Goal: Task Accomplishment & Management: Manage account settings

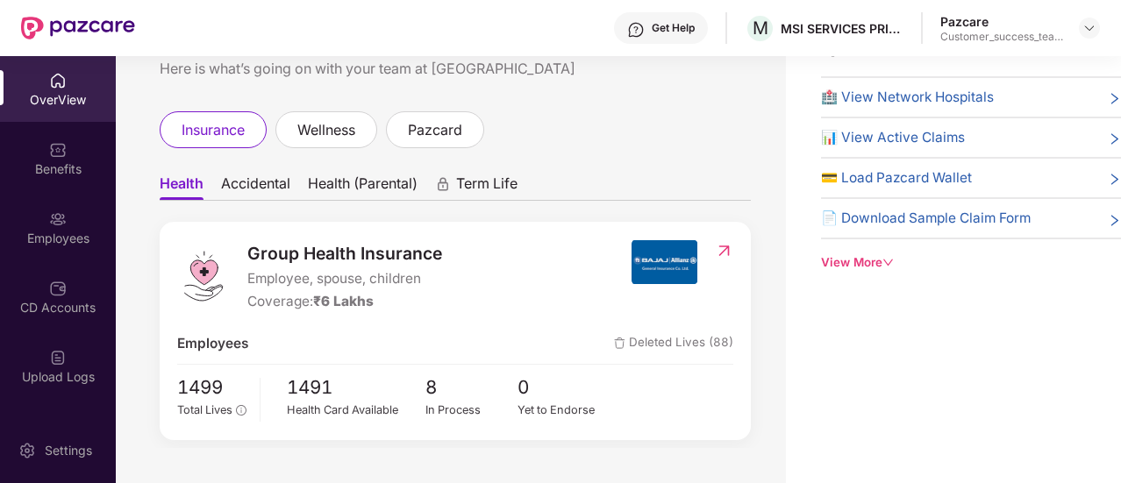
scroll to position [261, 0]
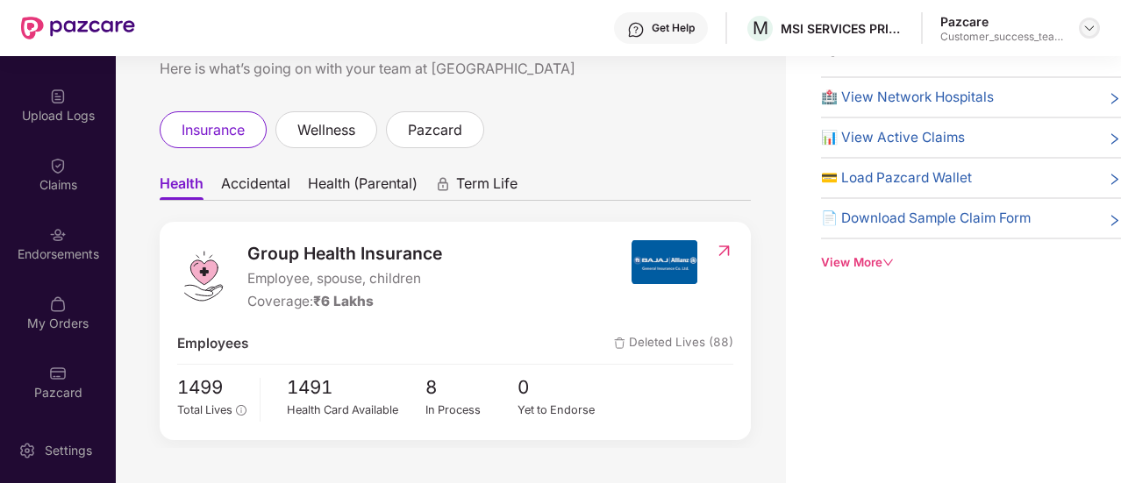
click at [1084, 18] on div at bounding box center [1089, 28] width 21 height 21
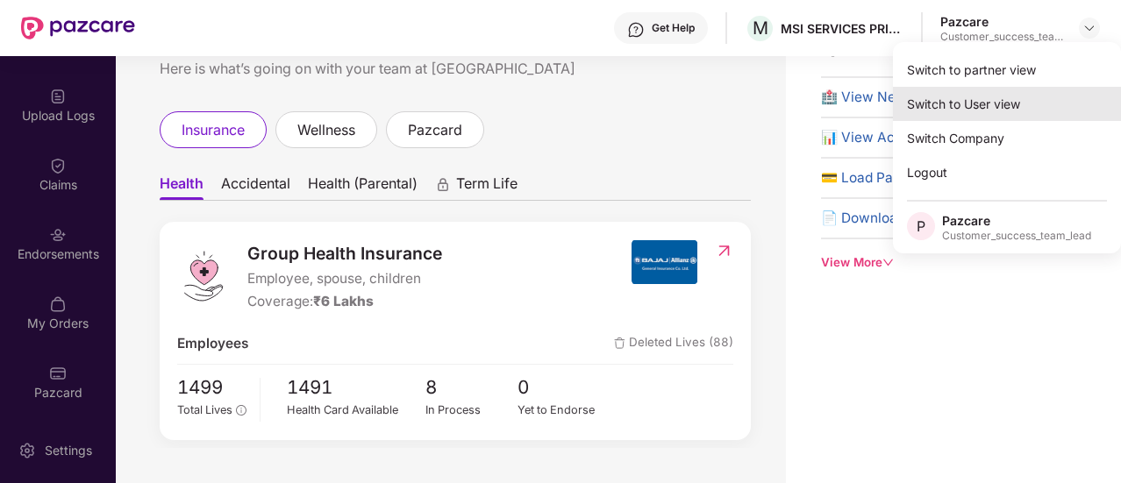
click at [1022, 106] on div "Switch to User view" at bounding box center [1007, 104] width 228 height 34
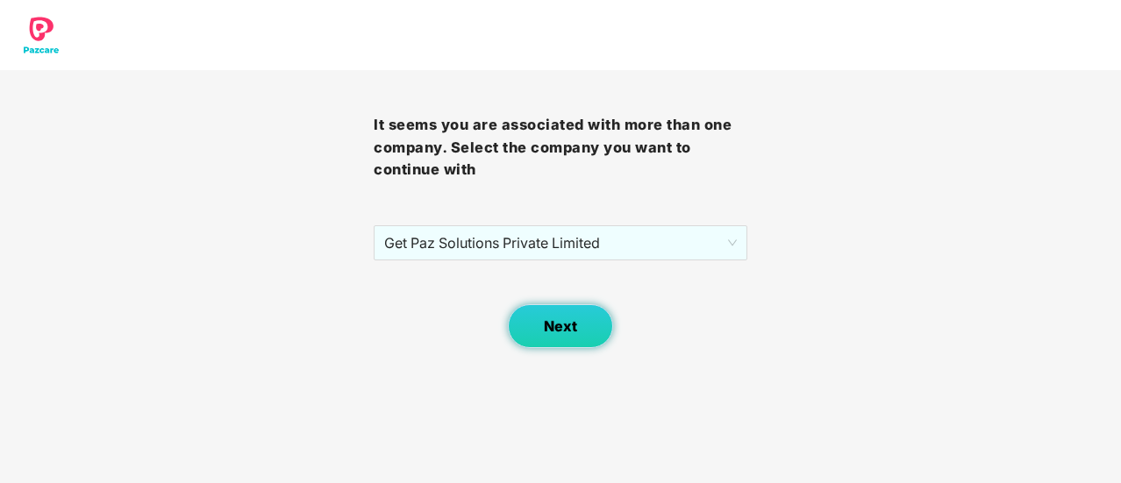
click at [563, 318] on span "Next" at bounding box center [560, 326] width 33 height 17
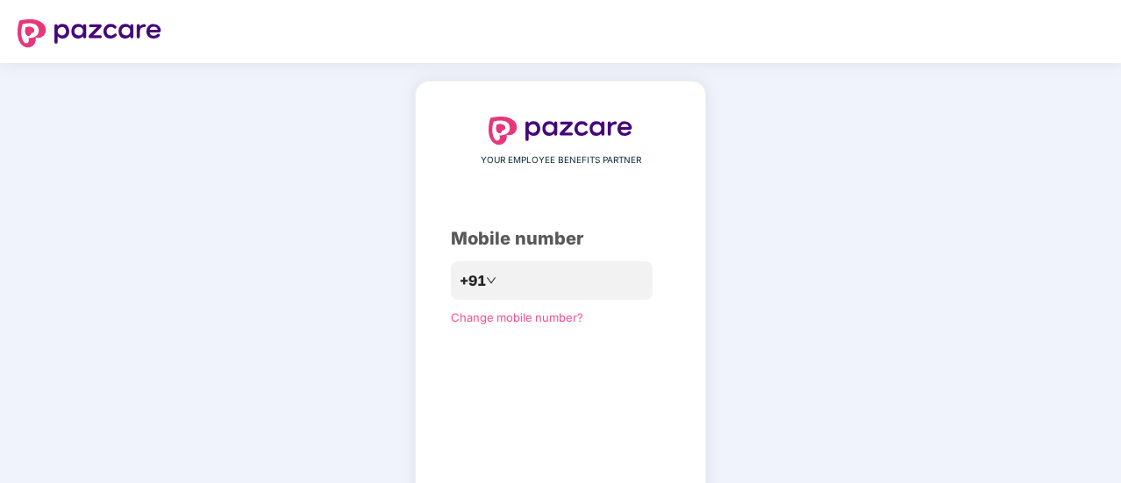
click at [703, 195] on div "YOUR EMPLOYEE BENEFITS PARTNER Mobile number +91 Change mobile number? Send OTP" at bounding box center [560, 322] width 291 height 483
click at [534, 286] on input "number" at bounding box center [573, 282] width 144 height 28
type input "**********"
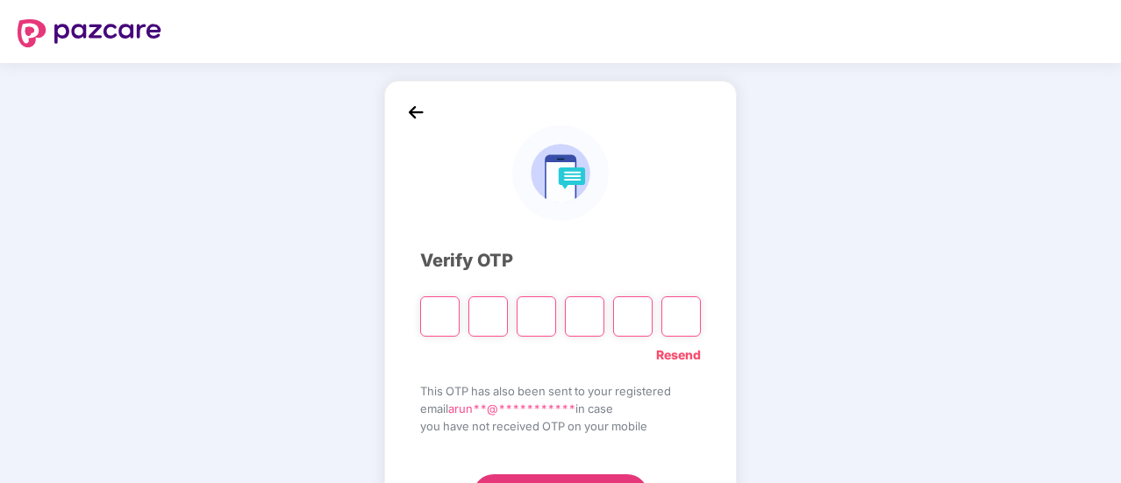
type input "*"
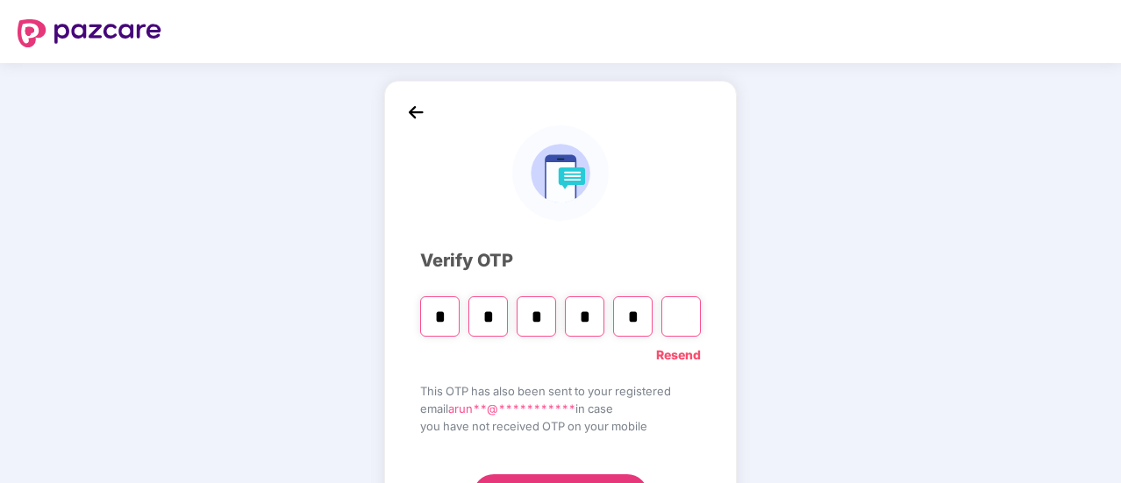
type input "*"
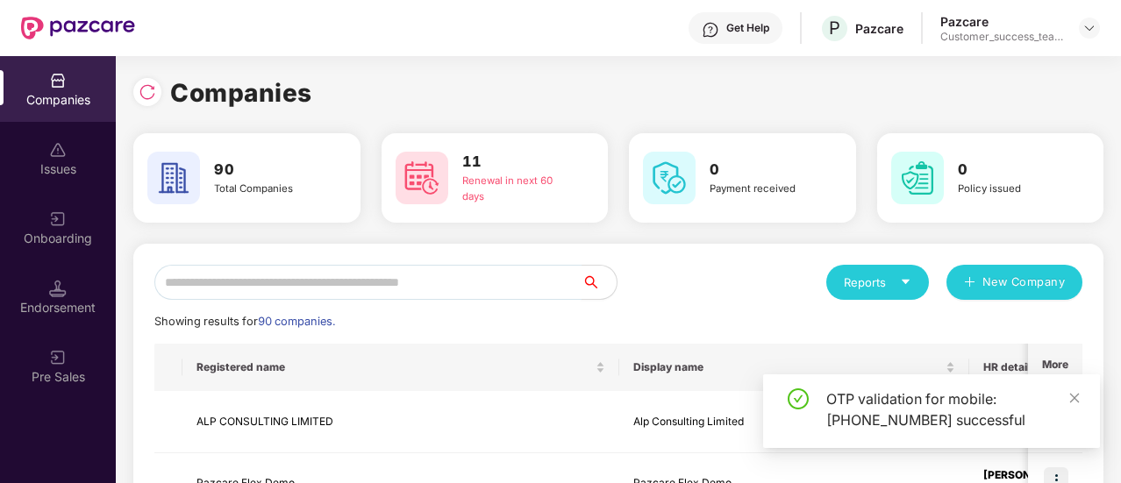
click at [425, 290] on input "text" at bounding box center [367, 282] width 427 height 35
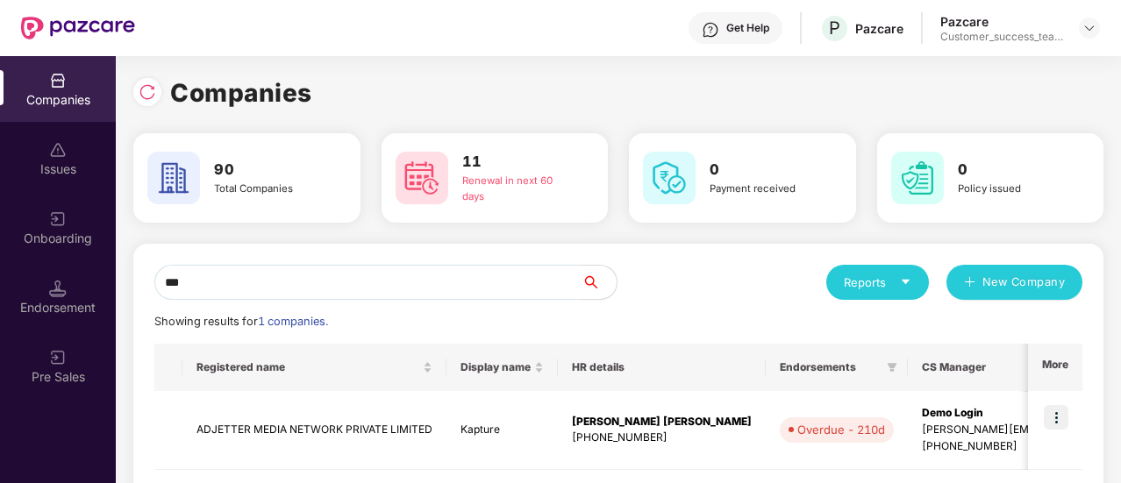
scroll to position [84, 0]
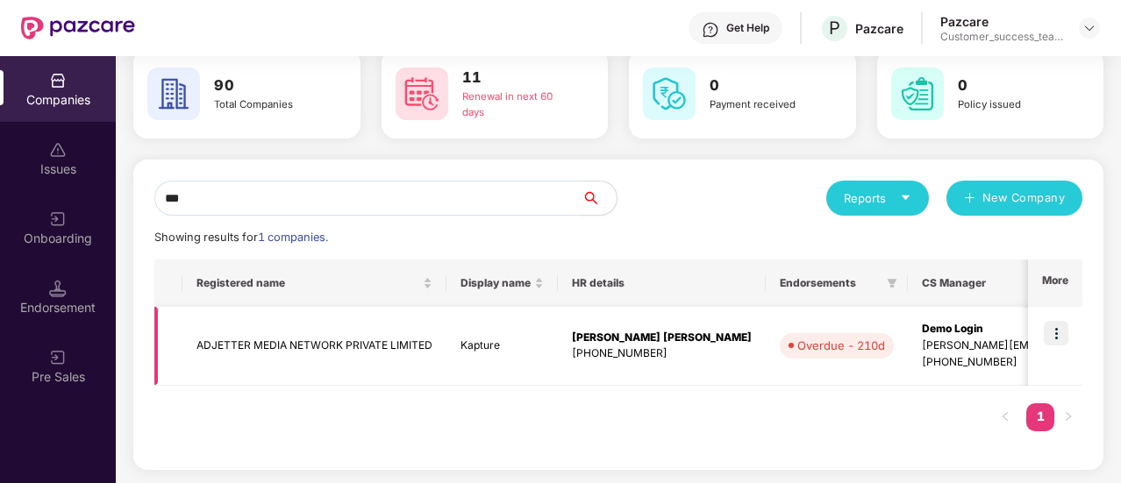
type input "***"
click at [1054, 336] on img at bounding box center [1056, 333] width 25 height 25
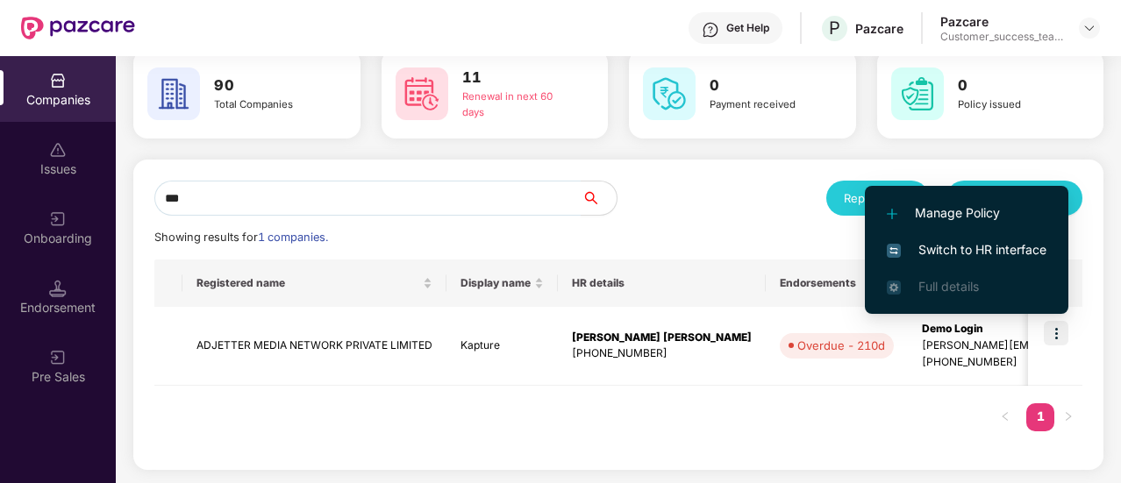
click at [976, 253] on span "Switch to HR interface" at bounding box center [967, 249] width 160 height 19
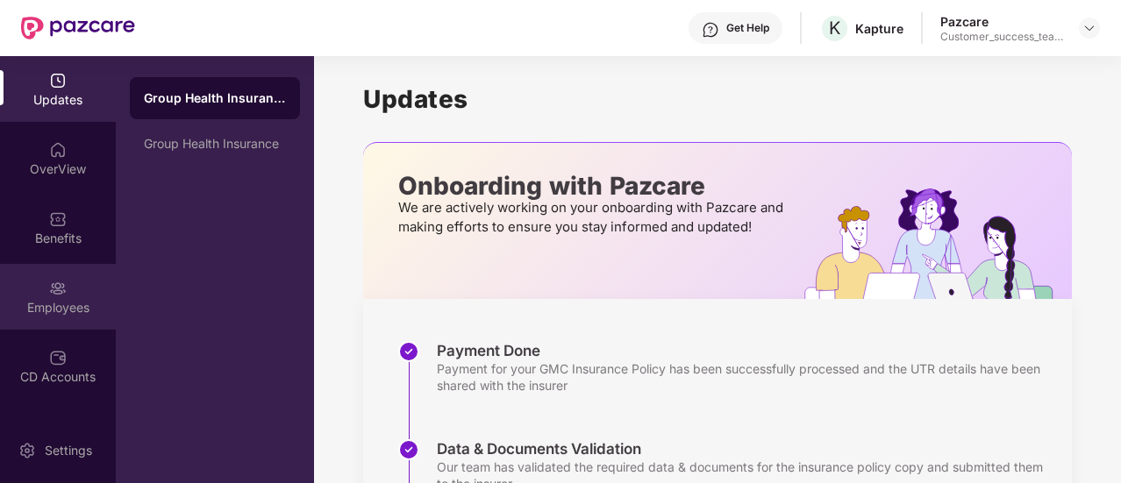
click at [73, 310] on div "Employees" at bounding box center [58, 308] width 116 height 18
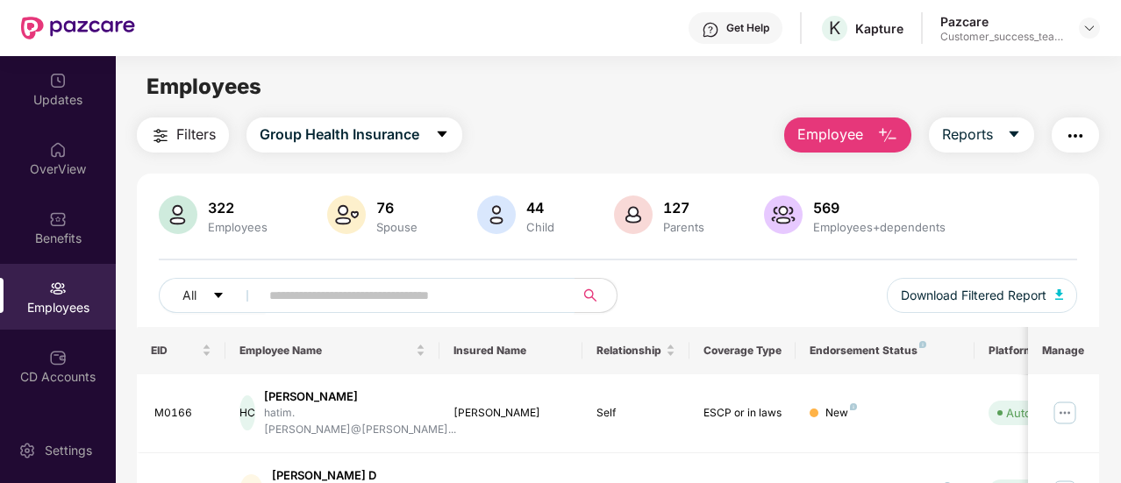
click at [314, 301] on input "text" at bounding box center [410, 295] width 282 height 26
click at [1091, 39] on div "Pazcare Customer_success_team_lead" at bounding box center [1020, 28] width 160 height 31
click at [1091, 38] on div at bounding box center [1089, 28] width 21 height 21
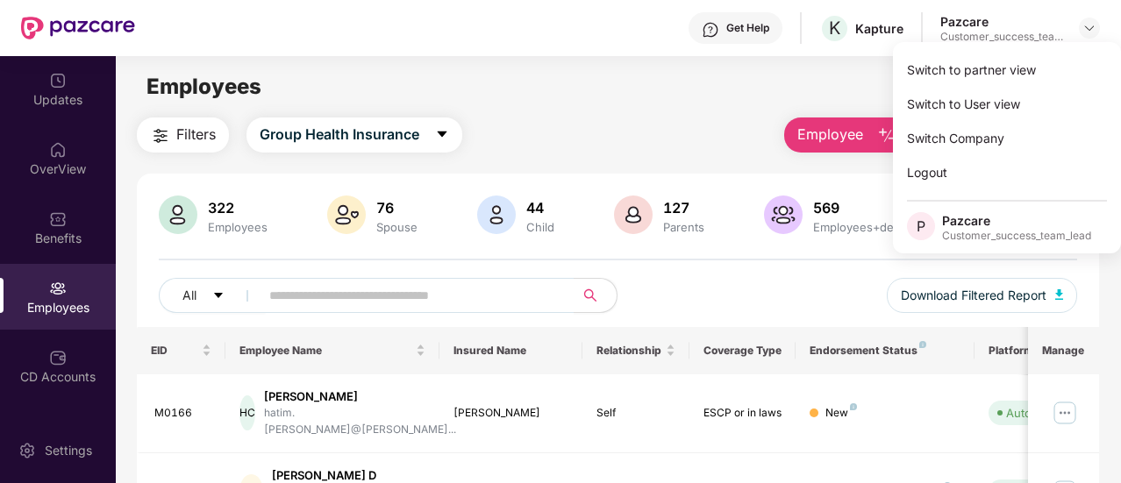
click at [705, 138] on div "Filters Group Health Insurance Employee Reports" at bounding box center [618, 135] width 962 height 35
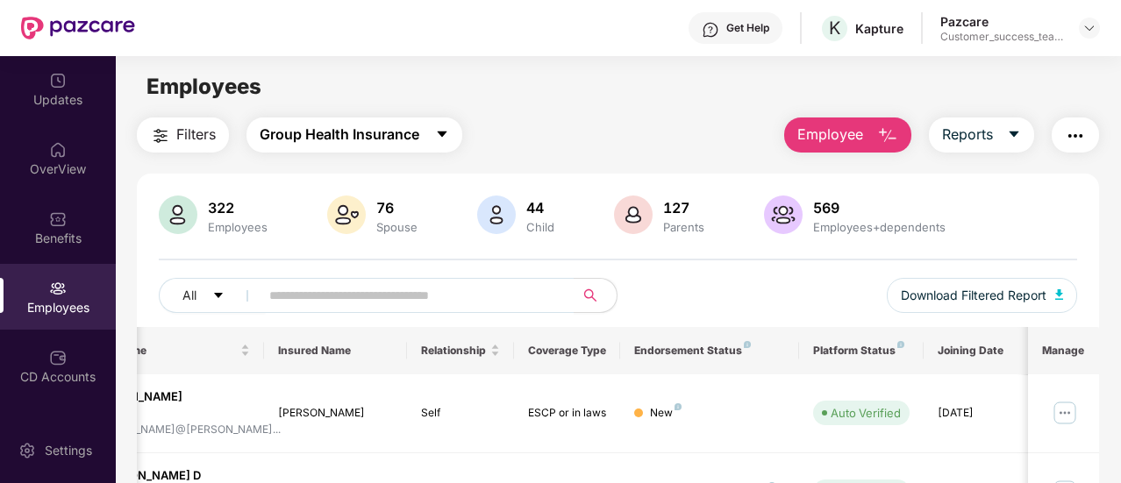
click at [368, 138] on span "Group Health Insurance" at bounding box center [340, 135] width 160 height 22
click at [493, 117] on main "Employees Filters Group Health Insurance Employee Reports 322 Employees 76 Spou…" at bounding box center [618, 297] width 1004 height 483
click at [560, 68] on main "Employees Filters Group Health Insurance Employee Reports 322 Employees 76 Spou…" at bounding box center [618, 297] width 1004 height 483
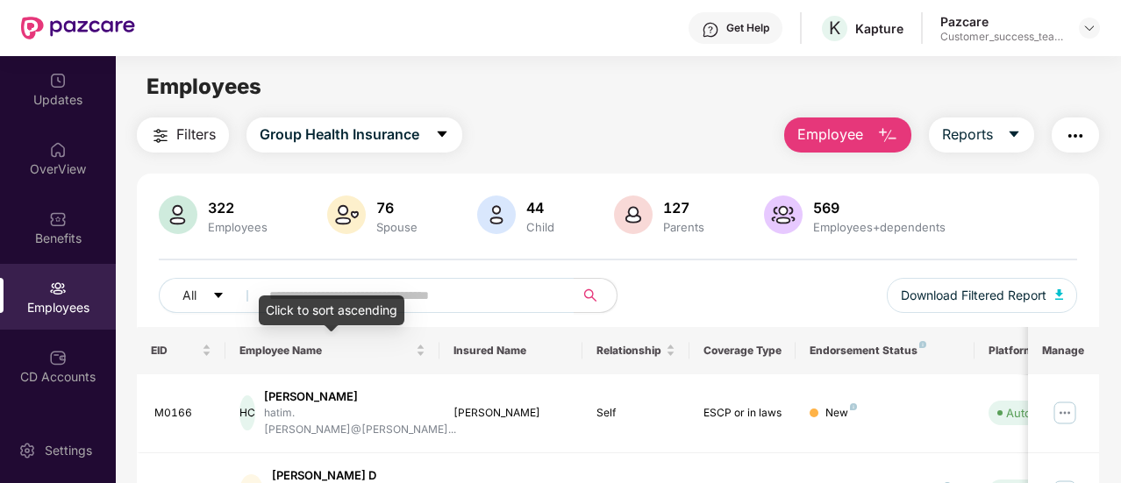
click at [334, 301] on div "Click to sort ascending" at bounding box center [332, 311] width 146 height 30
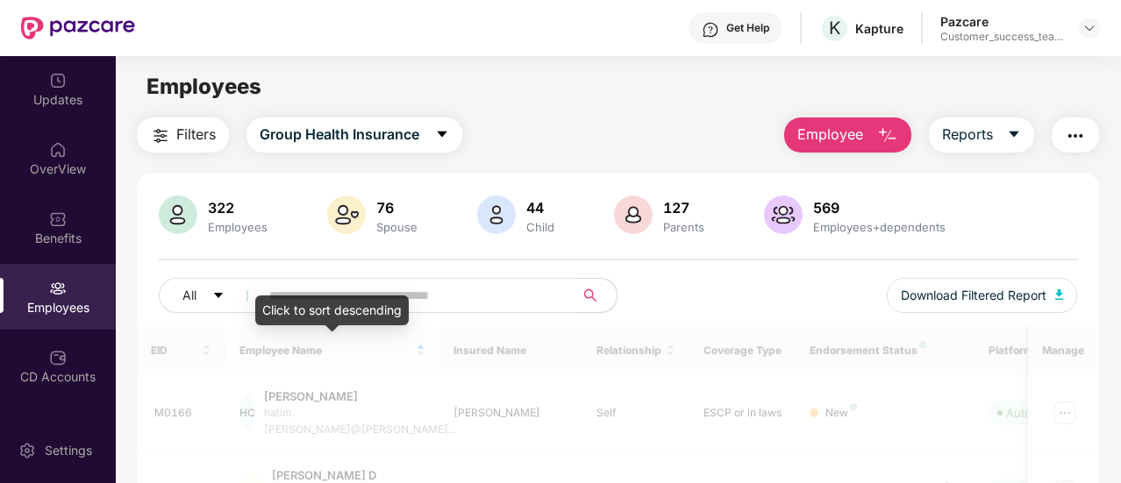
click at [312, 290] on input "text" at bounding box center [410, 295] width 282 height 26
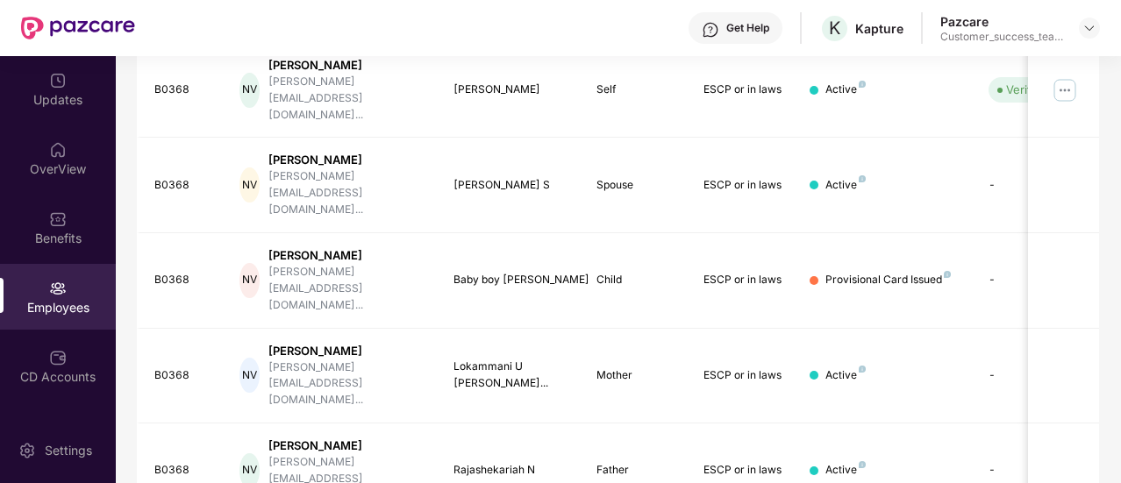
scroll to position [298, 0]
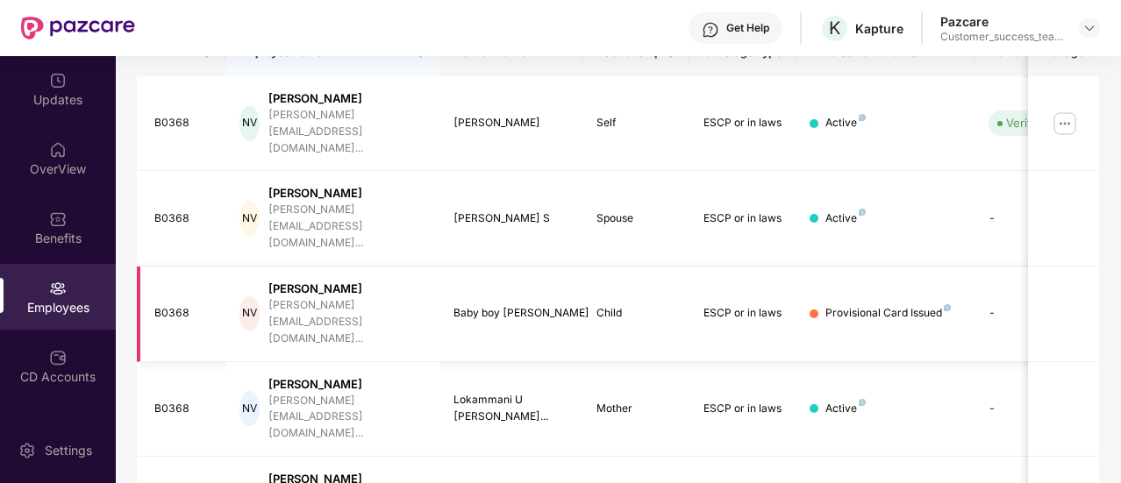
type input "******"
click at [197, 267] on td "B0368" at bounding box center [181, 315] width 89 height 96
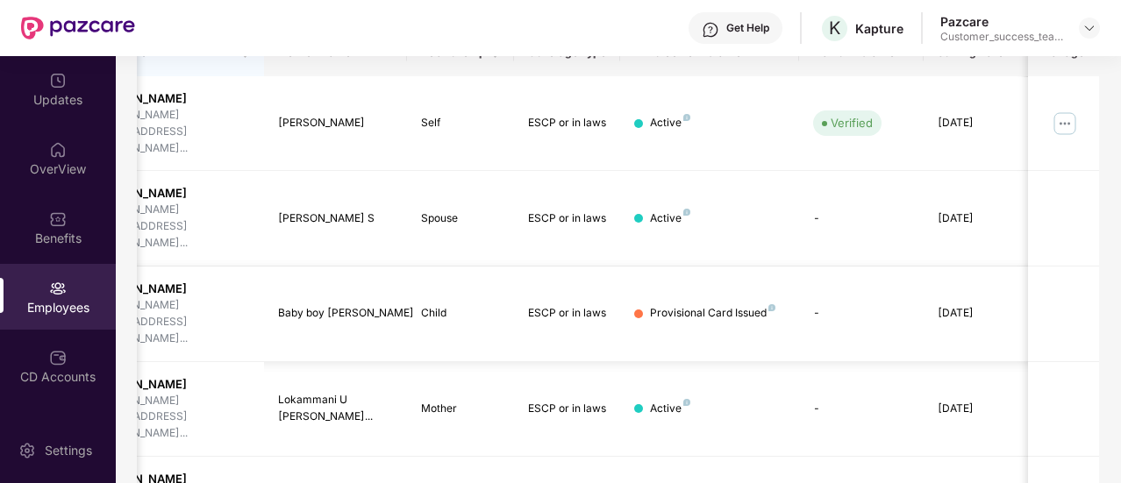
click at [825, 267] on td "-" at bounding box center [861, 315] width 125 height 96
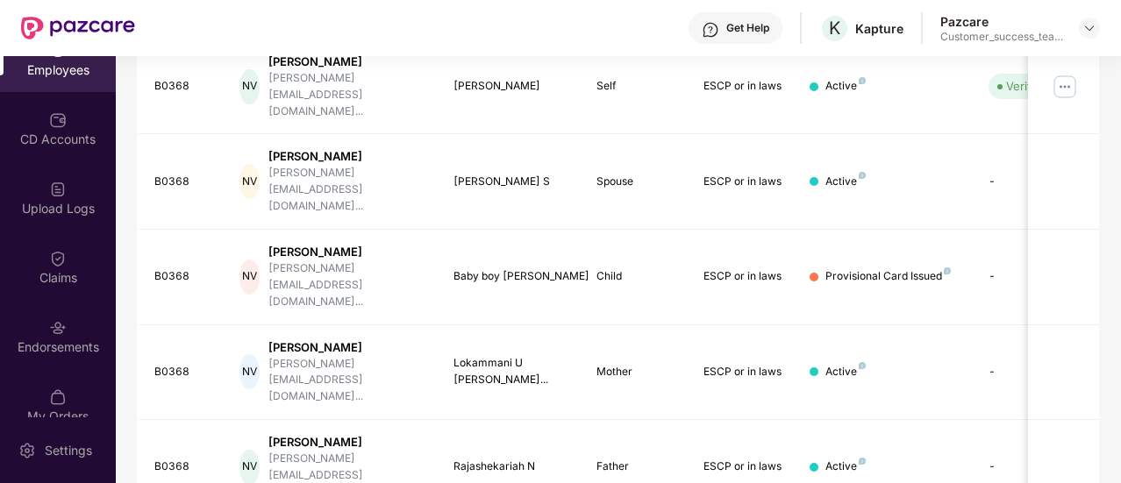
scroll to position [239, 0]
click at [82, 341] on div "Endorsements" at bounding box center [58, 347] width 116 height 18
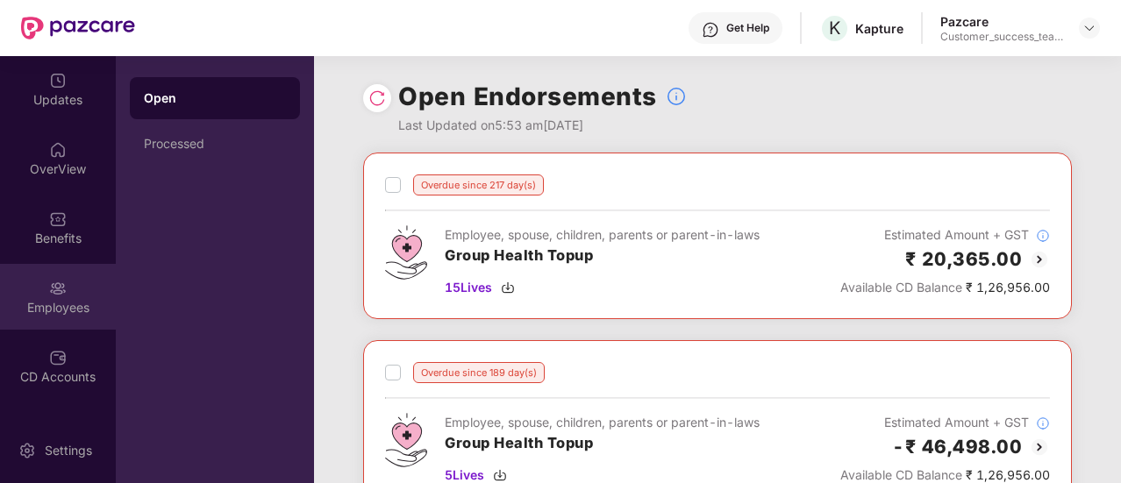
click at [59, 297] on div "Employees" at bounding box center [58, 297] width 116 height 66
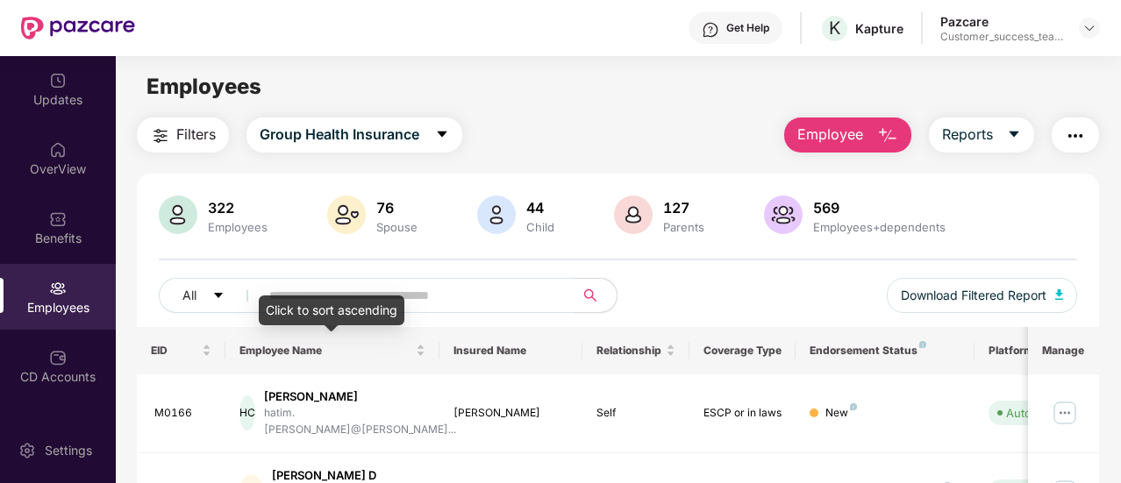
click at [363, 303] on div "Click to sort ascending" at bounding box center [332, 311] width 146 height 30
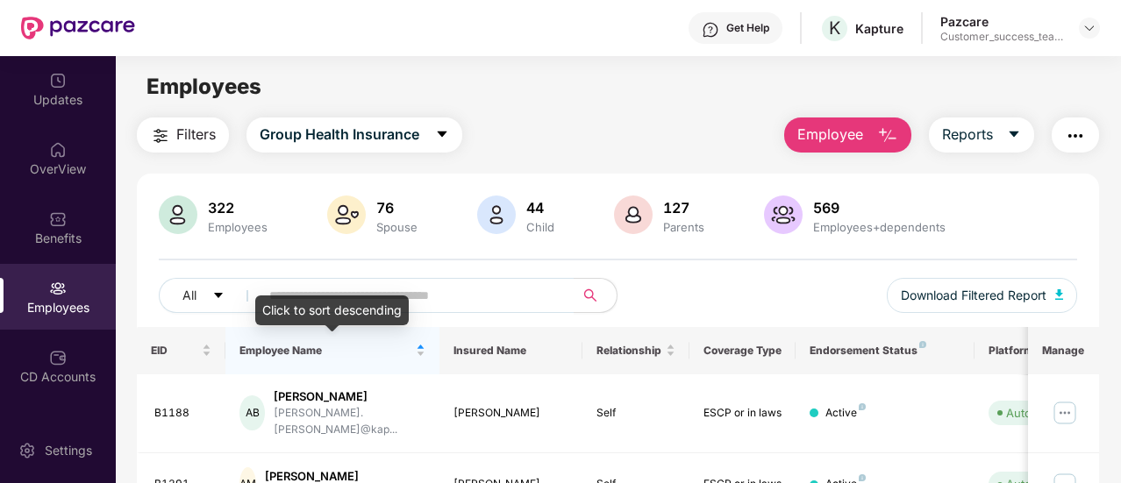
click at [364, 296] on div "Click to sort descending" at bounding box center [332, 311] width 154 height 30
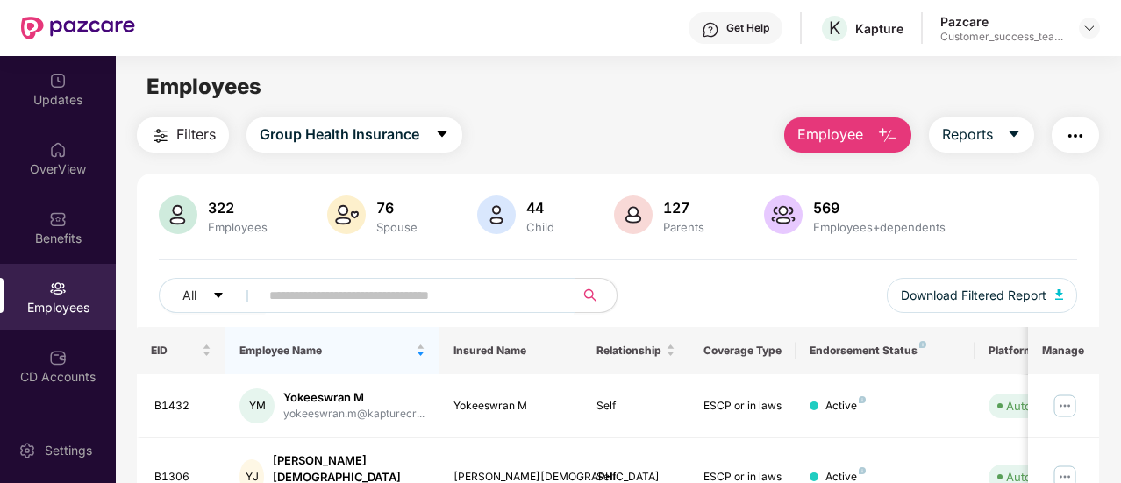
click at [365, 289] on input "text" at bounding box center [410, 295] width 282 height 26
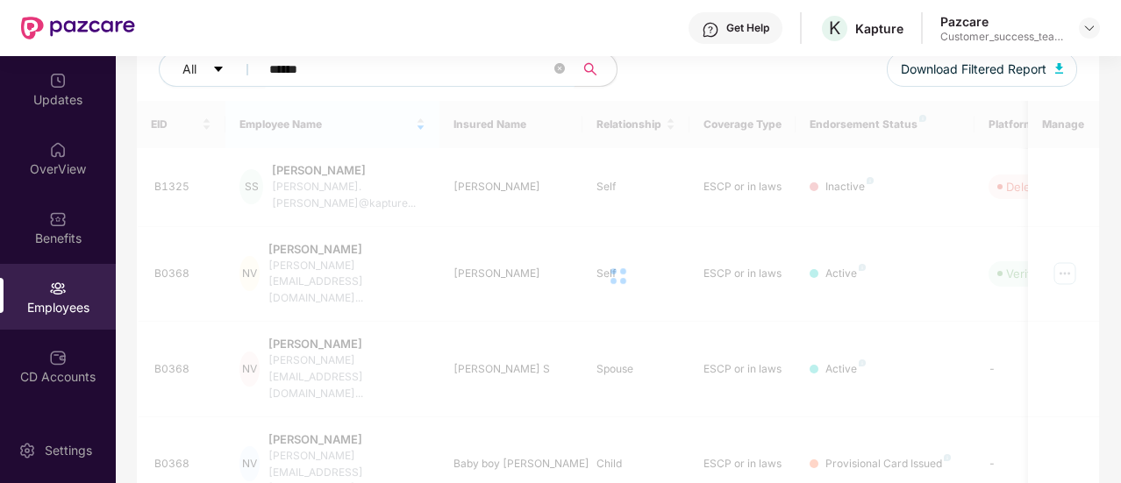
scroll to position [335, 0]
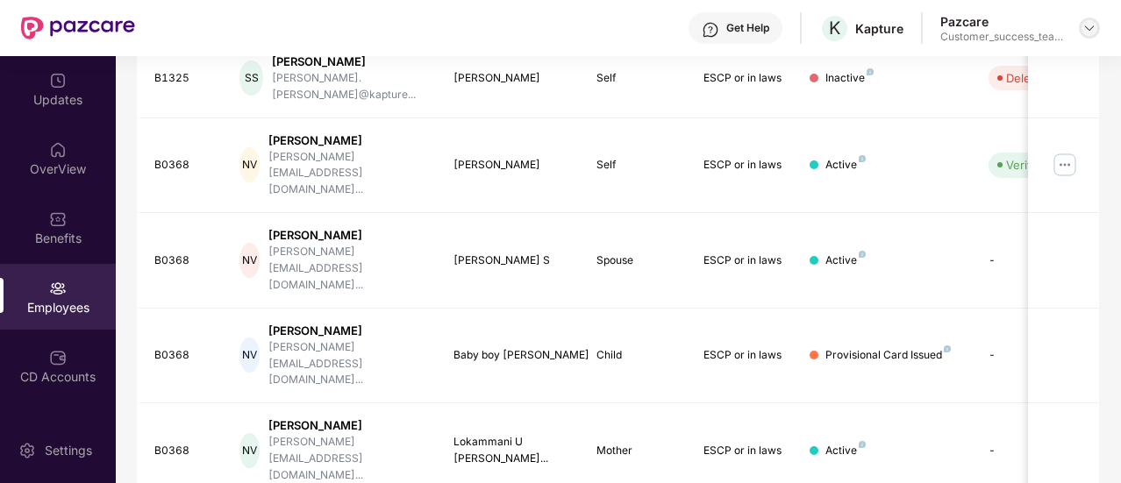
type input "******"
click at [1088, 29] on img at bounding box center [1090, 28] width 14 height 14
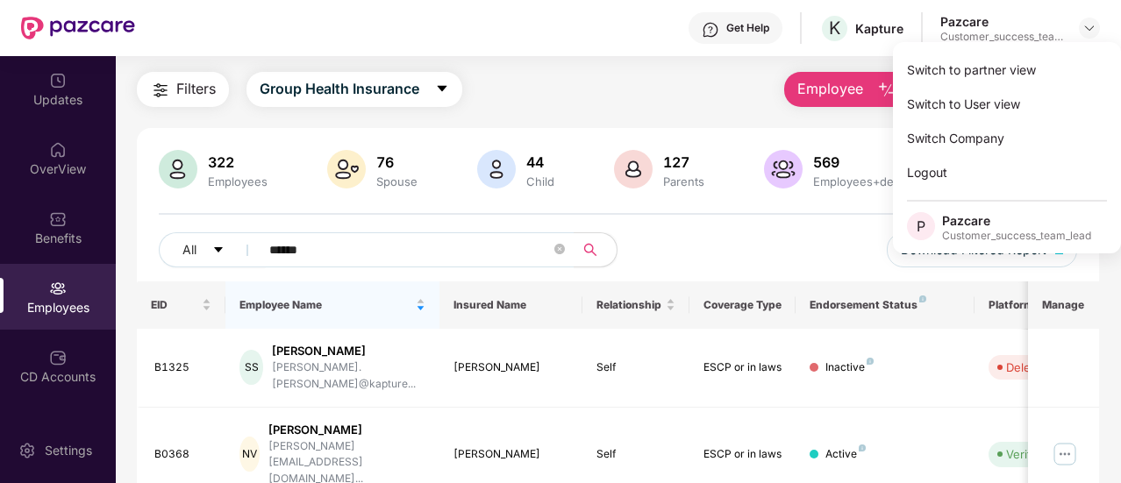
scroll to position [0, 0]
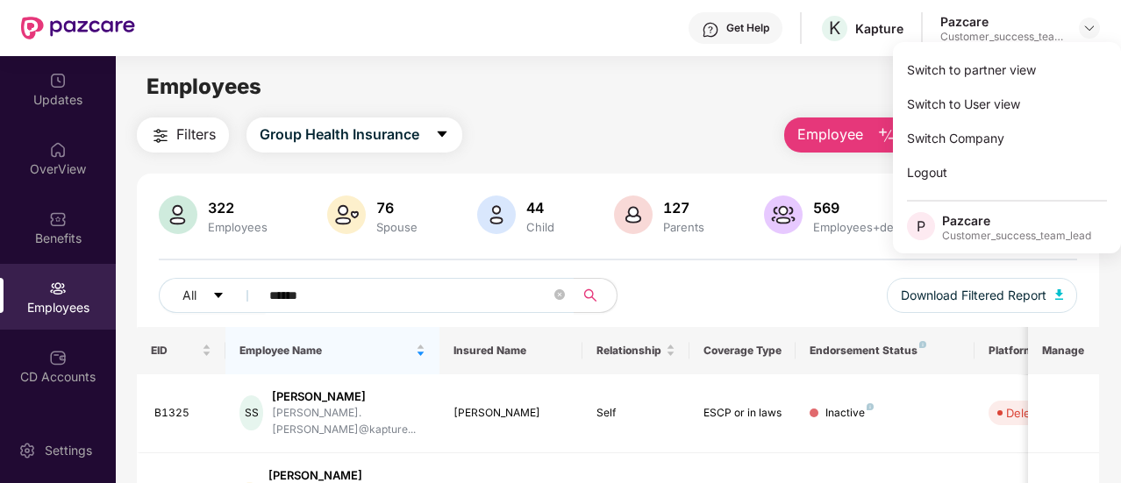
click at [565, 128] on div "Filters Group Health Insurance Employee Reports" at bounding box center [618, 135] width 962 height 35
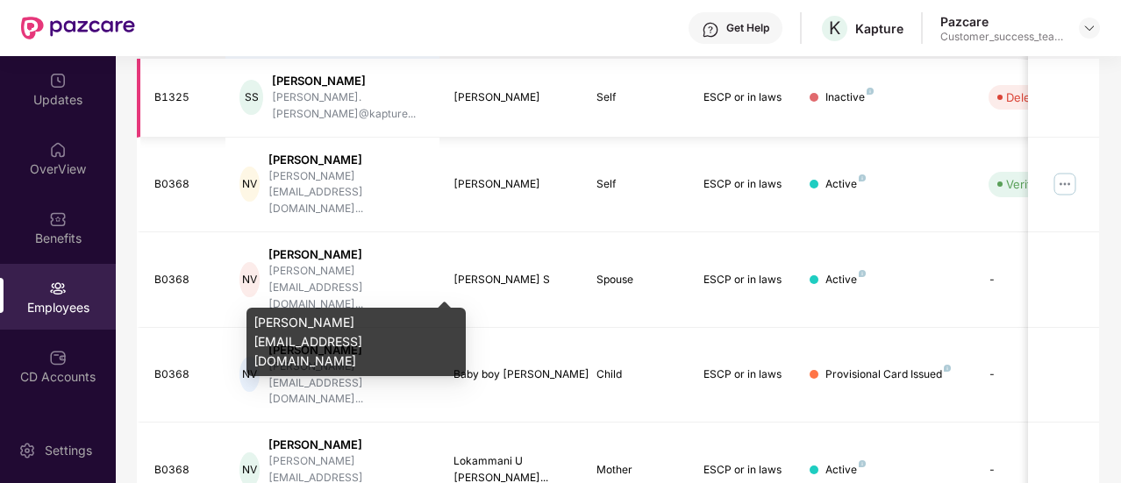
scroll to position [318, 0]
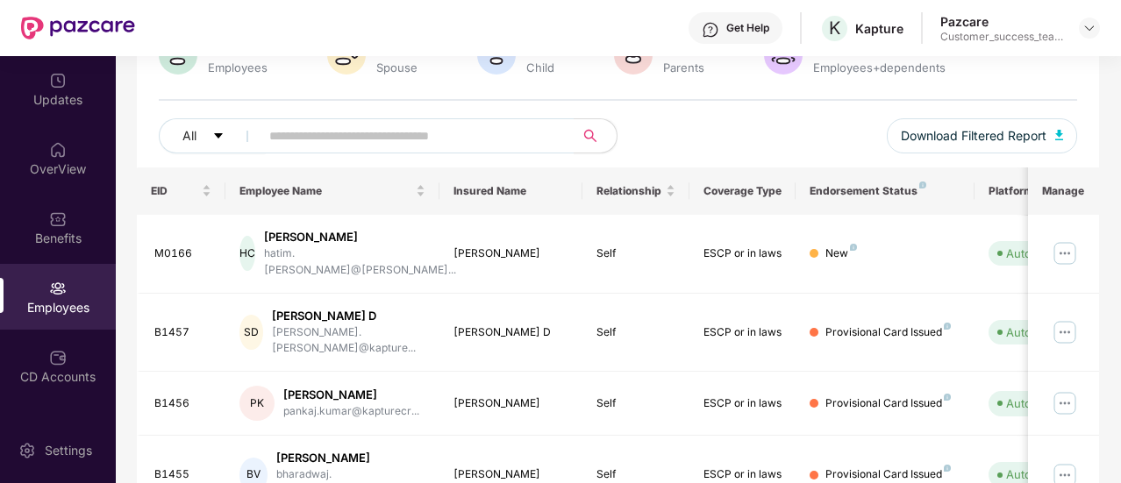
scroll to position [161, 0]
click at [270, 125] on input "text" at bounding box center [410, 135] width 282 height 26
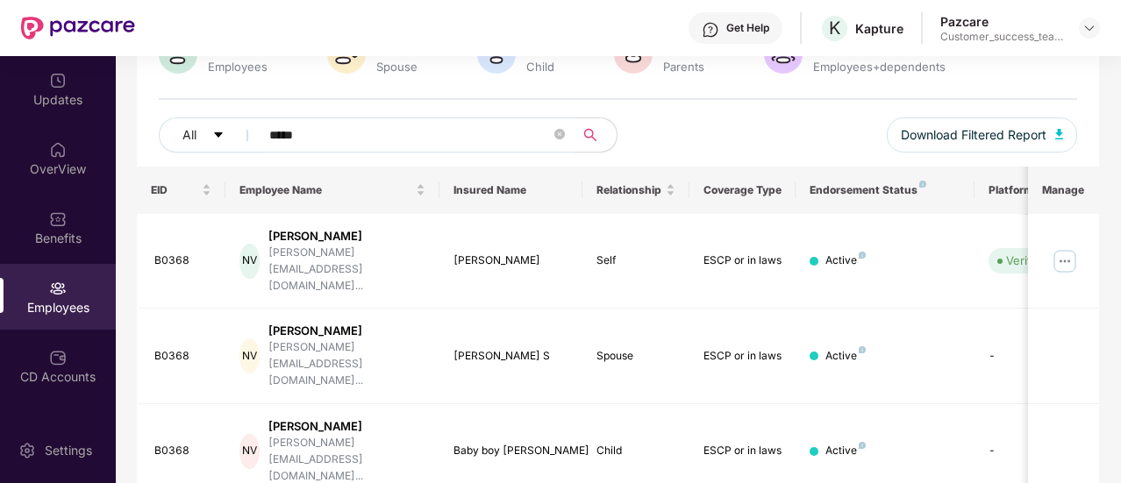
scroll to position [272, 0]
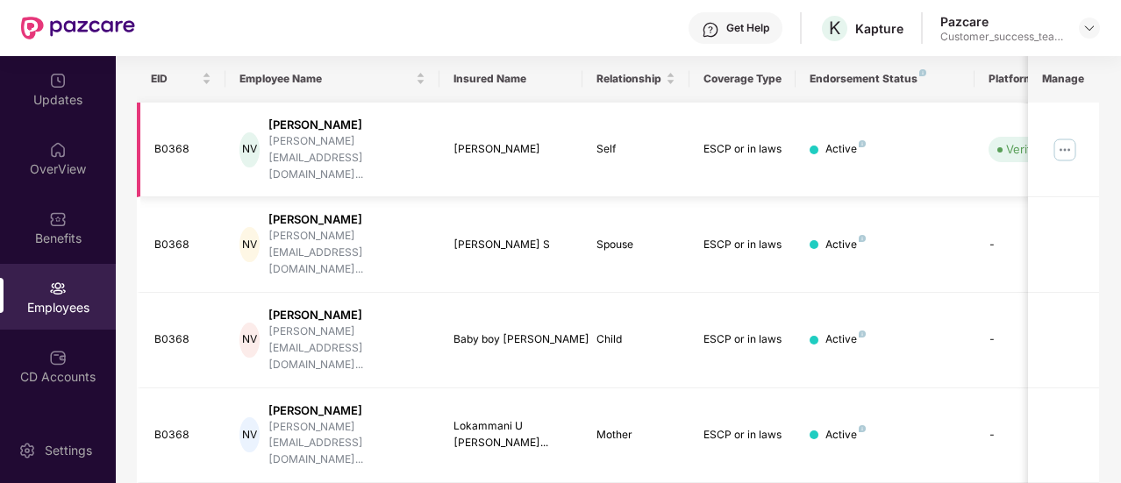
type input "*****"
click at [1054, 143] on img at bounding box center [1065, 150] width 28 height 28
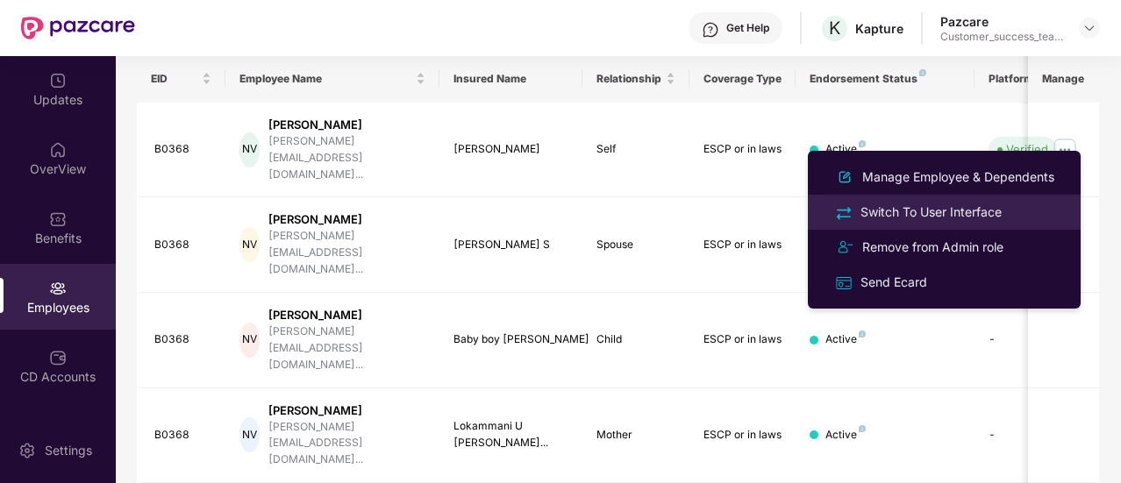
click at [940, 216] on div "Switch To User Interface" at bounding box center [931, 212] width 148 height 19
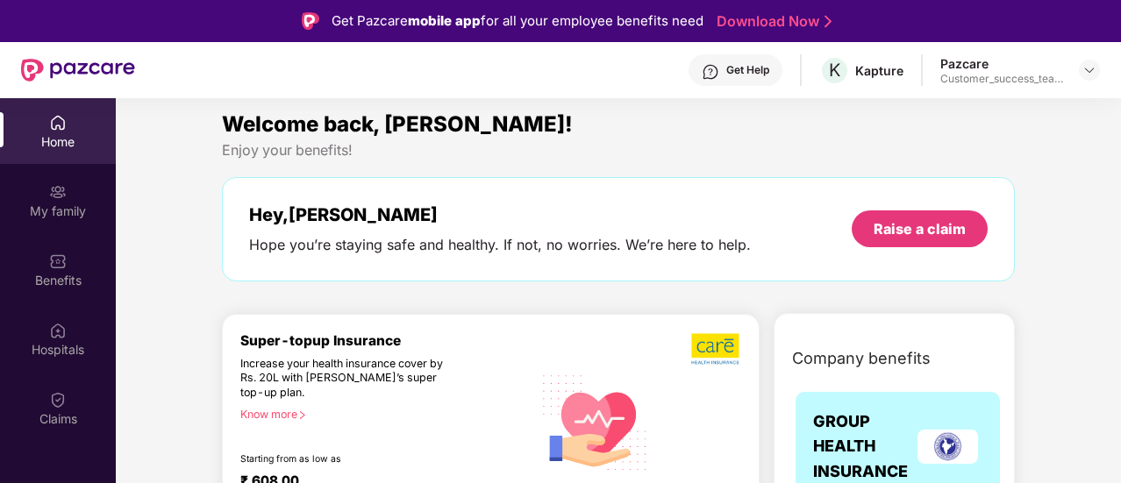
scroll to position [107, 0]
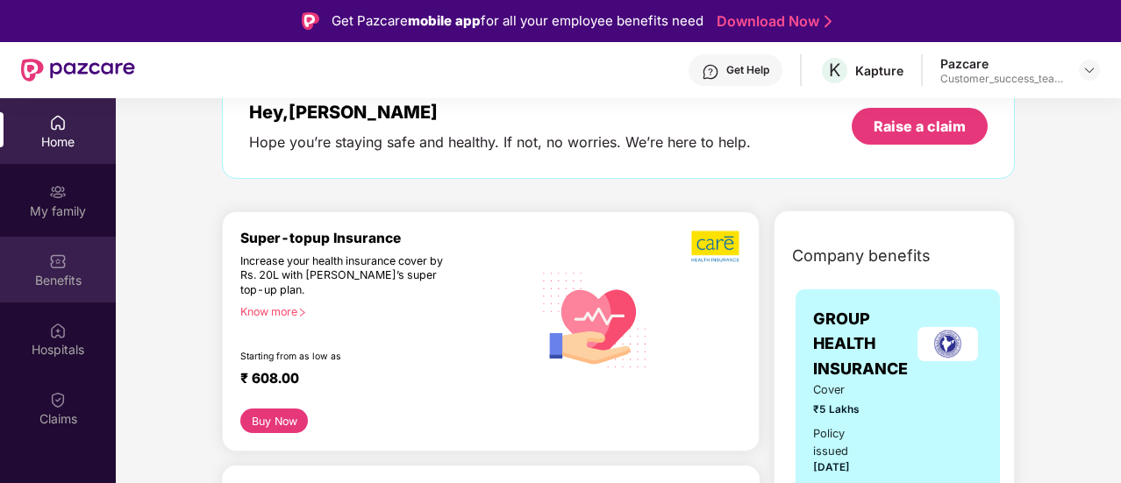
click at [66, 285] on div "Benefits" at bounding box center [58, 281] width 116 height 18
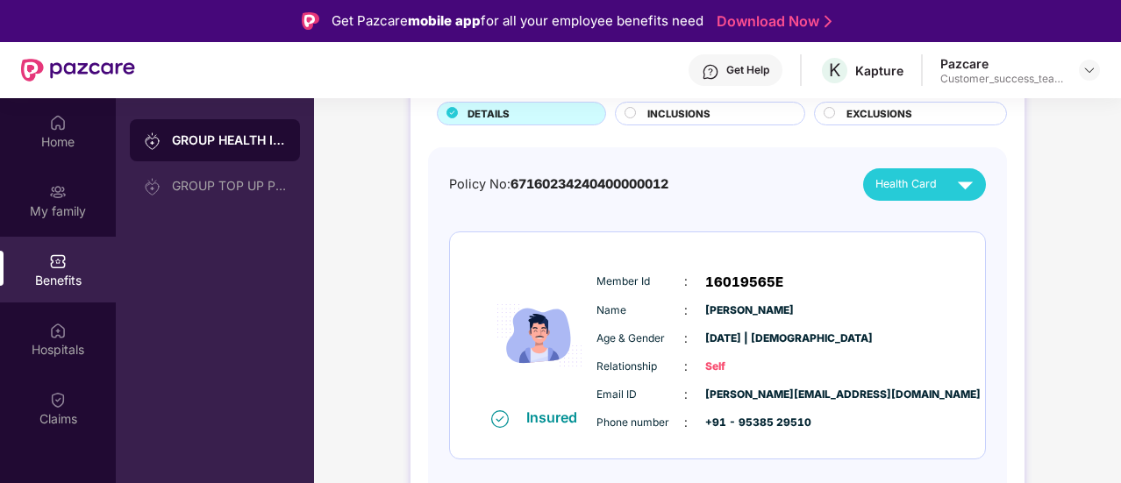
scroll to position [125, 0]
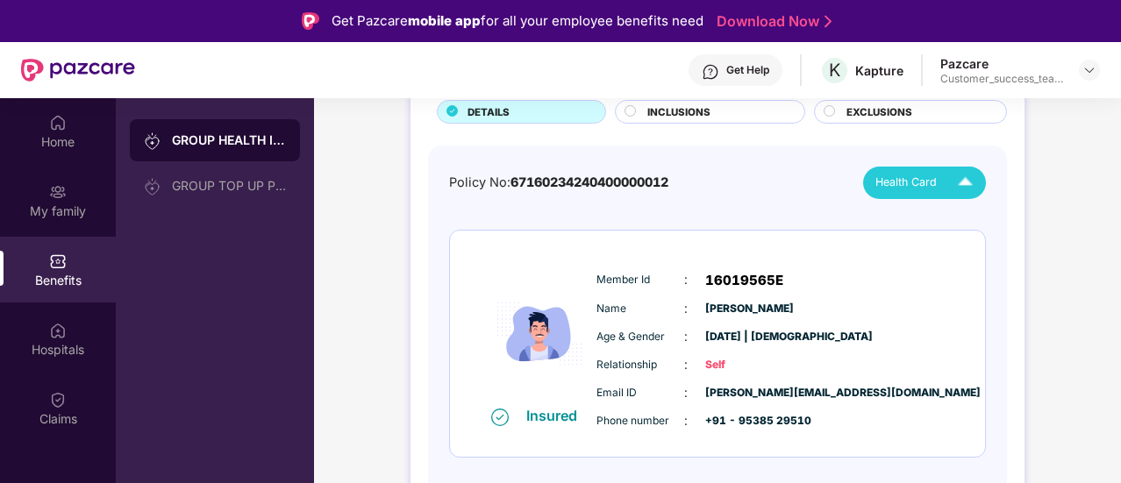
click at [901, 182] on span "Health Card" at bounding box center [906, 183] width 61 height 18
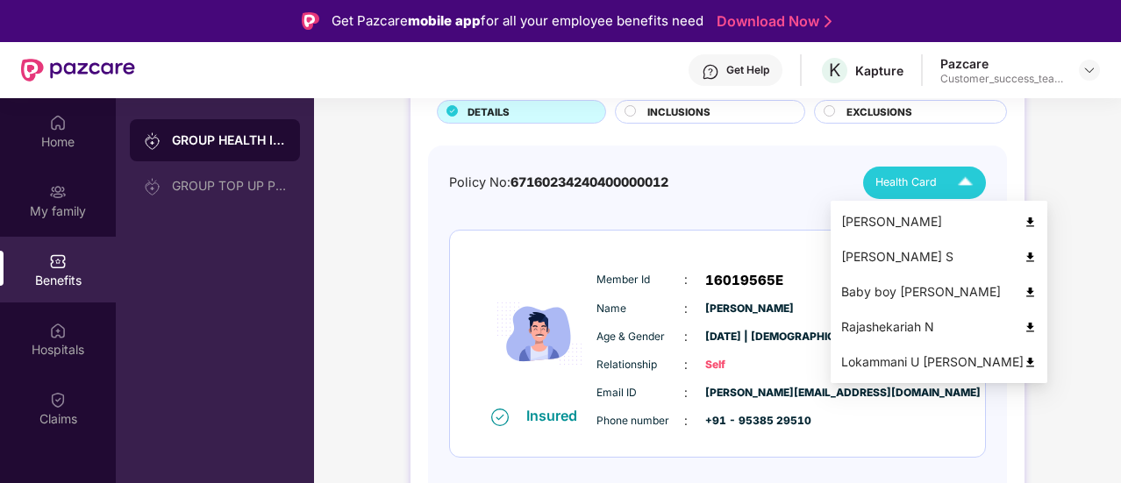
click at [903, 297] on div "Baby boy [PERSON_NAME]" at bounding box center [939, 291] width 196 height 19
